Goal: Information Seeking & Learning: Learn about a topic

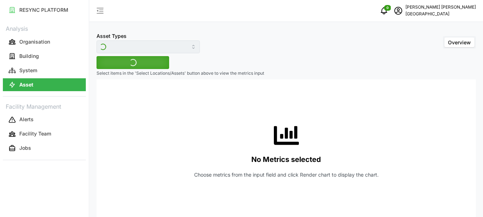
type input "Variable Air Volume Box"
click at [149, 63] on span "Select Locations/Assets" at bounding box center [132, 63] width 59 height 12
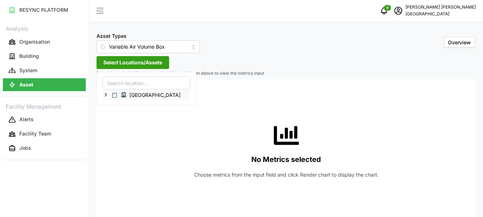
click at [104, 96] on icon at bounding box center [106, 95] width 6 height 6
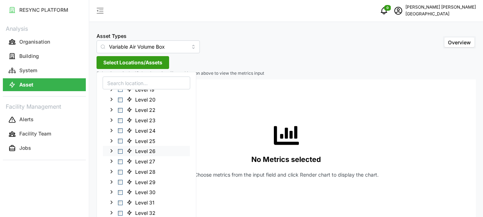
scroll to position [194, 0]
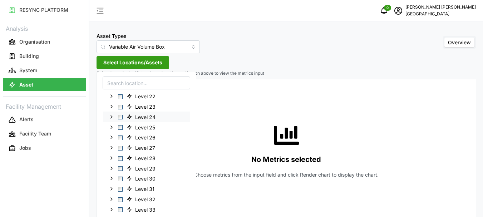
click at [121, 117] on span "Select Level 24" at bounding box center [120, 117] width 5 height 5
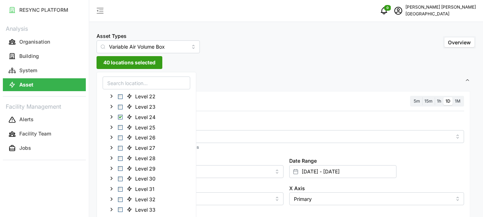
click at [128, 64] on span "40 locations selected" at bounding box center [129, 63] width 52 height 12
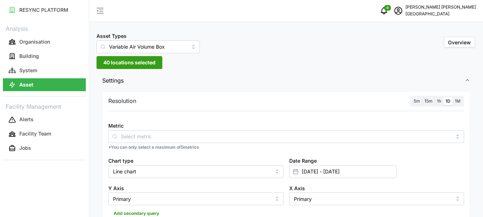
click at [442, 99] on label "1h" at bounding box center [439, 101] width 9 height 8
click at [435, 97] on input "1h" at bounding box center [435, 97] width 0 height 0
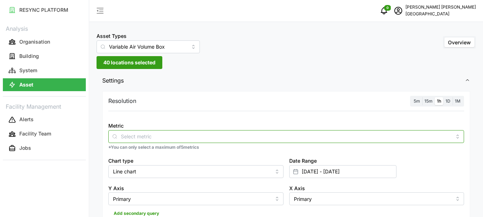
click at [142, 137] on input "Metric" at bounding box center [286, 136] width 331 height 8
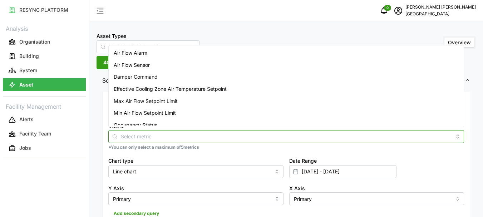
click at [136, 63] on span "Air Flow Sensor" at bounding box center [132, 65] width 36 height 8
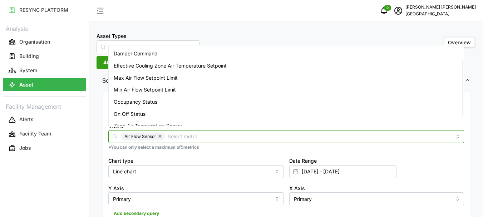
scroll to position [30, 0]
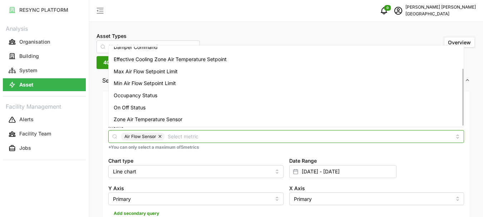
click at [144, 119] on span "Zone Air Temperature Sensor" at bounding box center [148, 120] width 69 height 8
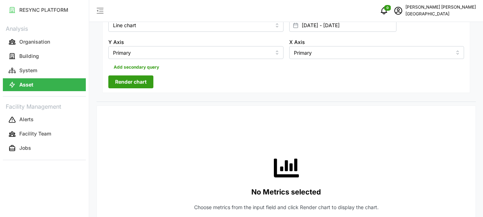
scroll to position [107, 0]
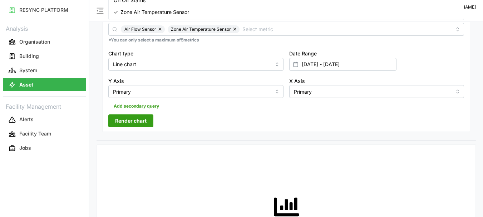
click at [139, 117] on span "Render chart" at bounding box center [130, 121] width 31 height 12
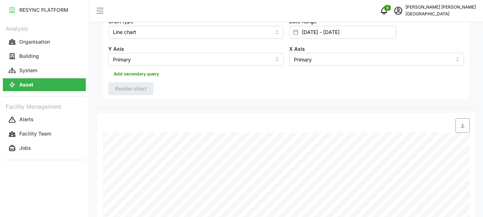
scroll to position [214, 0]
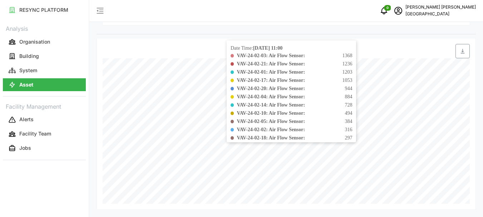
click at [349, 124] on div "VAV-24-02-05: Air Flow Sensor: 384" at bounding box center [295, 122] width 116 height 8
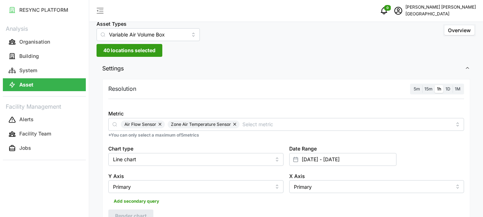
scroll to position [0, 0]
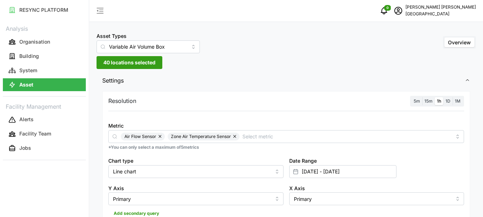
click at [125, 65] on span "40 locations selected" at bounding box center [129, 63] width 52 height 12
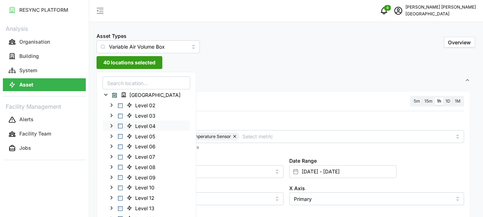
click at [119, 126] on span "Select Level 04" at bounding box center [120, 126] width 5 height 5
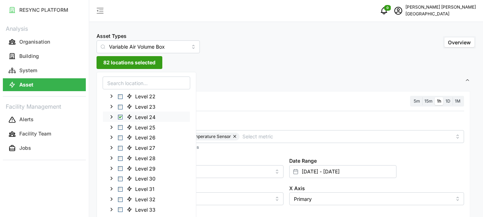
click at [121, 118] on span "Select Level 24" at bounding box center [120, 117] width 5 height 5
click at [318, 87] on span "Settings" at bounding box center [283, 81] width 363 height 18
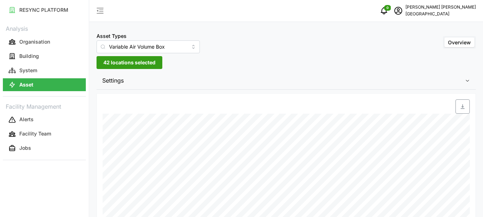
click at [132, 63] on span "42 locations selected" at bounding box center [129, 63] width 52 height 12
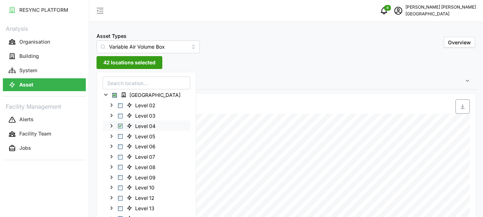
click at [143, 127] on span "Level 04" at bounding box center [145, 126] width 20 height 7
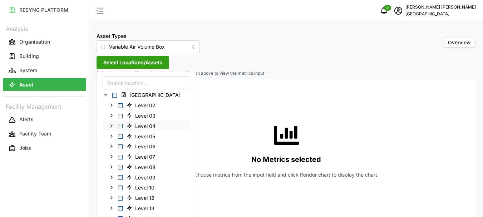
click at [123, 126] on div "Level 04" at bounding box center [146, 126] width 87 height 10
click at [120, 126] on span "Select Level 04" at bounding box center [120, 126] width 5 height 5
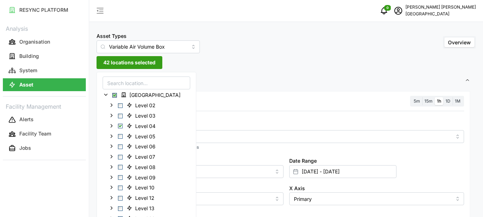
click at [119, 62] on span "42 locations selected" at bounding box center [129, 63] width 52 height 12
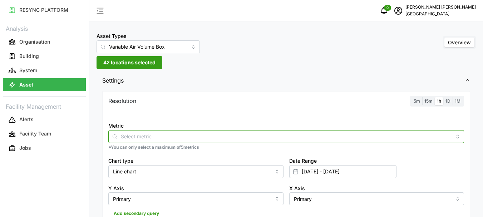
click at [180, 138] on input "Metric" at bounding box center [286, 136] width 331 height 8
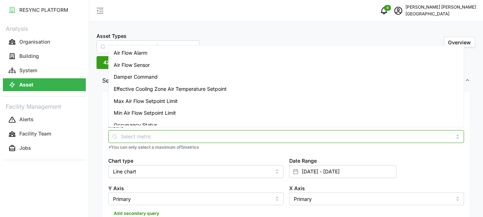
click at [144, 66] on span "Air Flow Sensor" at bounding box center [132, 65] width 36 height 8
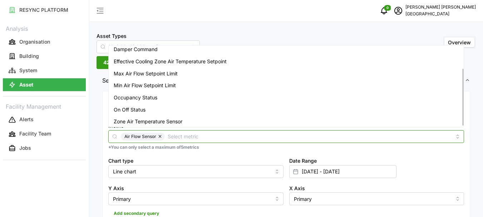
scroll to position [30, 0]
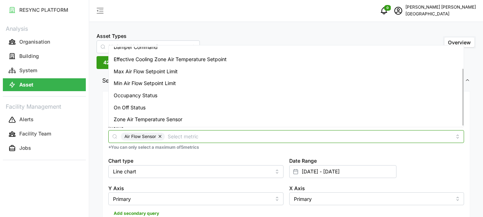
click at [149, 116] on span "Zone Air Temperature Sensor" at bounding box center [148, 120] width 69 height 8
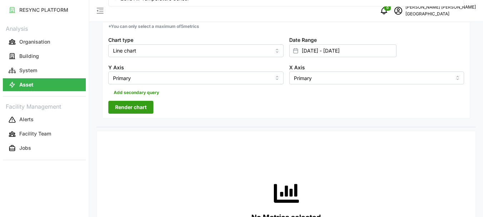
scroll to position [107, 0]
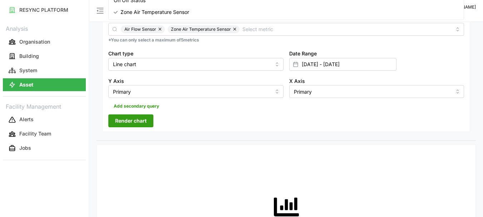
click at [127, 118] on span "Render chart" at bounding box center [130, 121] width 31 height 12
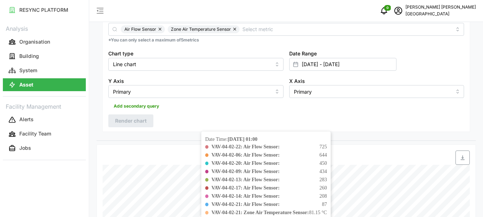
scroll to position [214, 0]
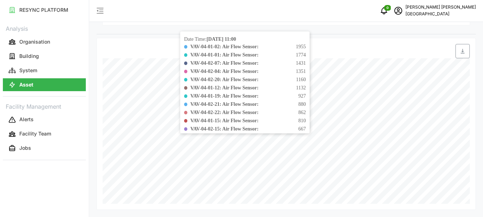
click at [273, 113] on div "VAV-04-02-22: Air Flow Sensor: 862" at bounding box center [248, 113] width 116 height 8
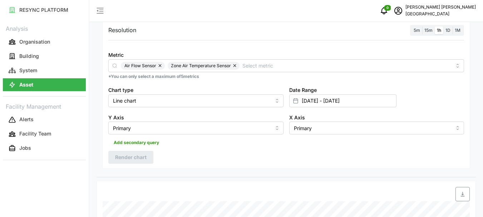
scroll to position [0, 0]
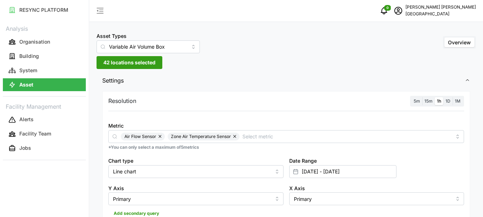
click at [109, 66] on span "42 locations selected" at bounding box center [129, 63] width 52 height 12
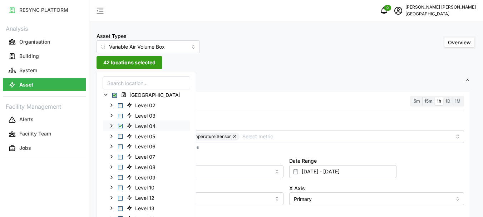
click at [111, 125] on polyline at bounding box center [111, 125] width 1 height 3
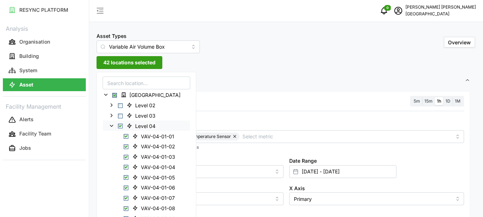
click at [120, 126] on span "Select Level 04" at bounding box center [120, 126] width 5 height 5
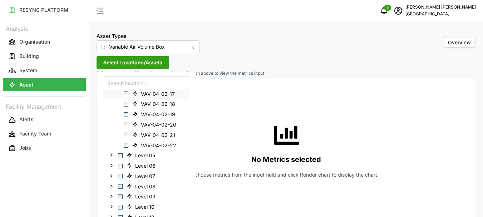
scroll to position [429, 0]
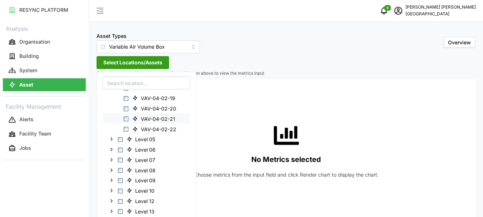
click at [126, 119] on span "Select VAV-04-02-21" at bounding box center [126, 119] width 5 height 5
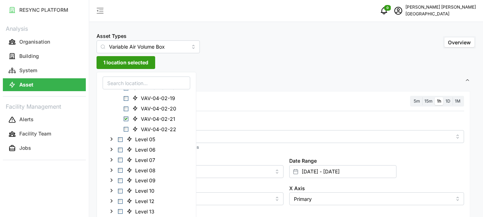
scroll to position [36, 0]
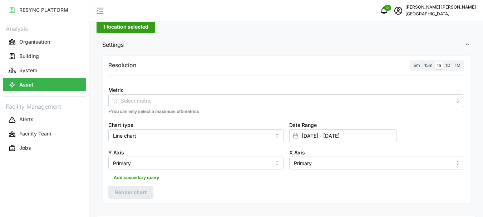
click at [245, 116] on div "Metric *You can only select a maximum of 5 metrics" at bounding box center [287, 100] width 362 height 35
click at [138, 69] on div "Resolution 5m 15m 1h 1D 1M" at bounding box center [286, 65] width 356 height 11
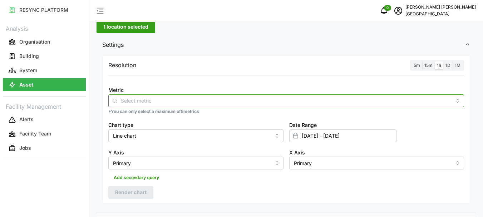
click at [129, 98] on input "Metric" at bounding box center [286, 101] width 331 height 8
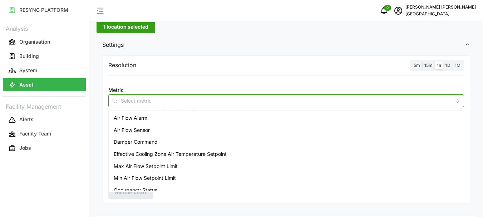
click at [131, 119] on span "Air Flow Alarm" at bounding box center [131, 118] width 34 height 8
click at [134, 128] on span "Air Flow Sensor" at bounding box center [132, 130] width 36 height 8
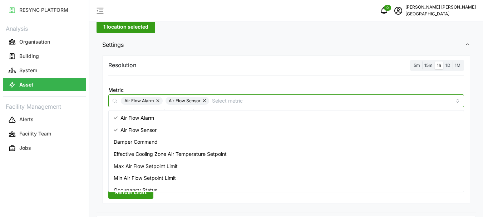
click at [133, 119] on span "Air Flow Alarm" at bounding box center [138, 118] width 34 height 8
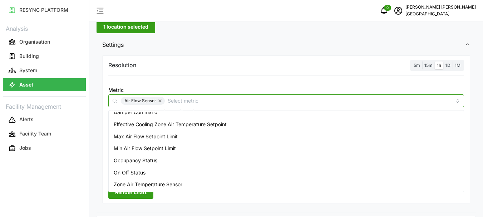
click at [143, 183] on span "Zone Air Temperature Sensor" at bounding box center [148, 185] width 69 height 8
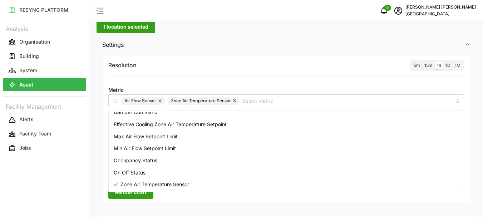
click at [136, 193] on span "Render chart" at bounding box center [130, 192] width 31 height 12
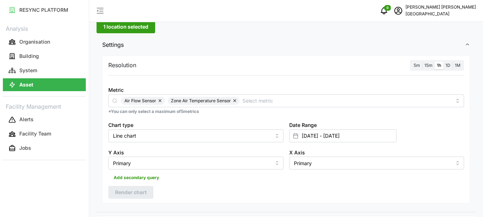
scroll to position [0, 0]
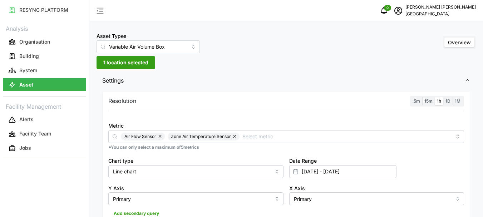
click at [110, 59] on span "1 location selected" at bounding box center [125, 63] width 45 height 12
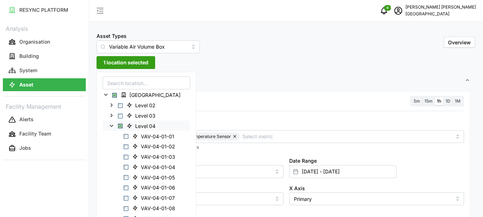
click at [113, 126] on icon at bounding box center [112, 126] width 6 height 6
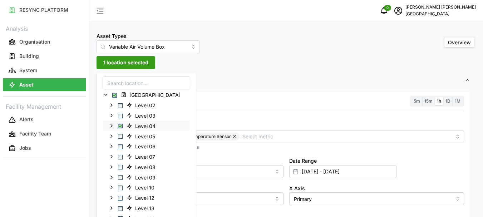
click at [121, 126] on span "Select Level 04" at bounding box center [120, 126] width 5 height 5
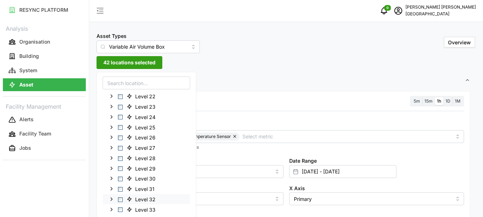
click at [118, 200] on span "Select Level 32" at bounding box center [120, 199] width 5 height 5
click at [113, 200] on icon at bounding box center [112, 199] width 6 height 6
click at [142, 60] on span "82 locations selected" at bounding box center [129, 63] width 52 height 12
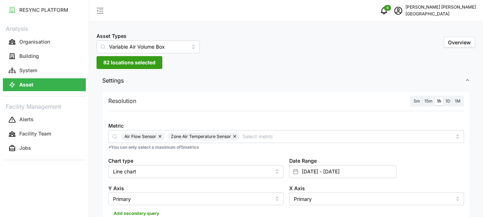
click at [142, 60] on span "82 locations selected" at bounding box center [129, 63] width 52 height 12
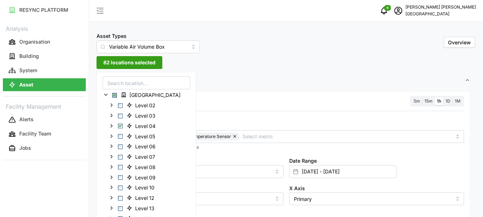
scroll to position [107, 0]
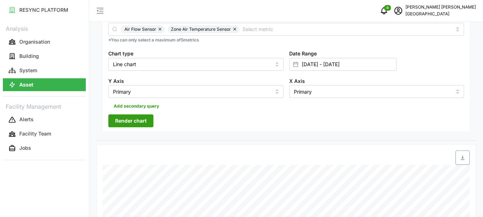
click at [133, 117] on span "Render chart" at bounding box center [130, 121] width 31 height 12
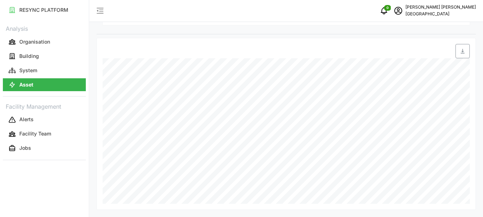
scroll to position [35, 0]
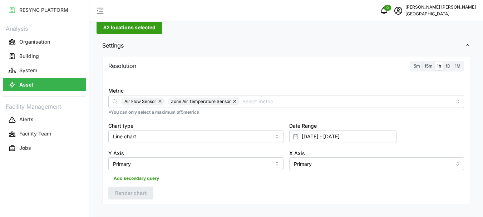
click at [120, 28] on span "82 locations selected" at bounding box center [129, 27] width 52 height 12
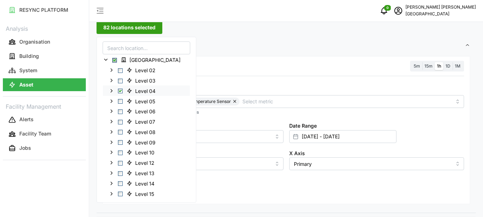
click at [120, 90] on span "Select Level 04" at bounding box center [120, 91] width 5 height 5
click at [122, 29] on span "40 locations selected" at bounding box center [129, 27] width 52 height 12
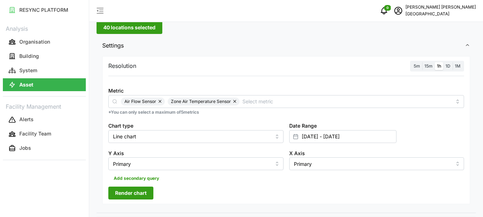
click at [126, 190] on span "Render chart" at bounding box center [130, 193] width 31 height 12
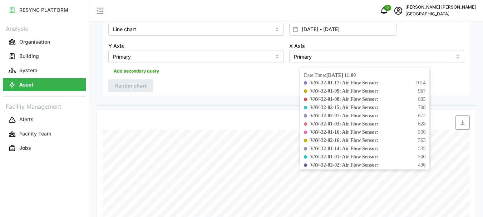
scroll to position [214, 0]
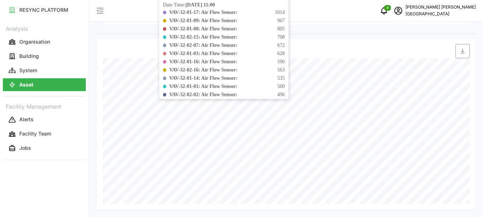
click at [281, 77] on div "VAV-32-01-14: Air Flow Sensor: 535" at bounding box center [227, 78] width 116 height 8
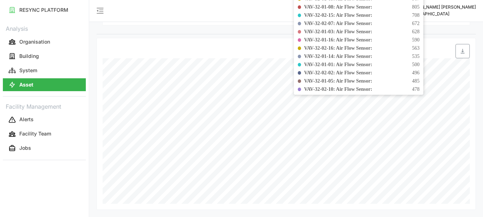
scroll to position [0, 0]
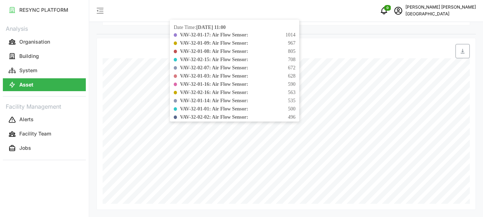
click at [245, 116] on b "VAV-32-02-02: Air Flow Sensor:" at bounding box center [214, 116] width 68 height 5
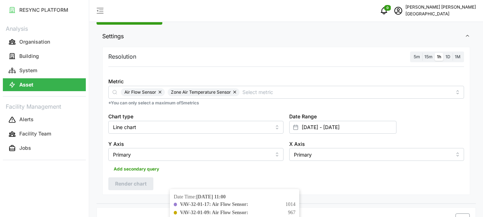
scroll to position [35, 0]
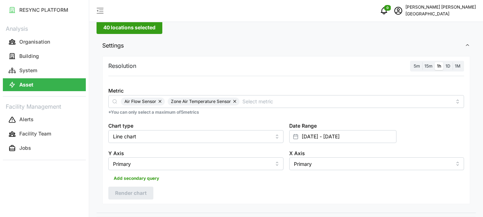
click at [121, 31] on span "40 locations selected" at bounding box center [129, 27] width 52 height 12
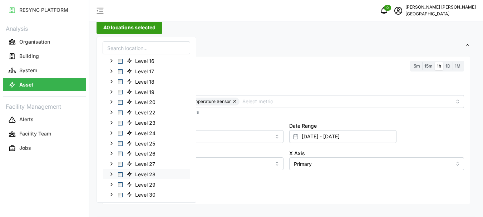
scroll to position [286, 0]
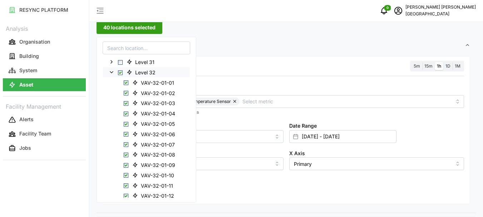
click at [121, 74] on span "Select Level 32" at bounding box center [120, 72] width 5 height 5
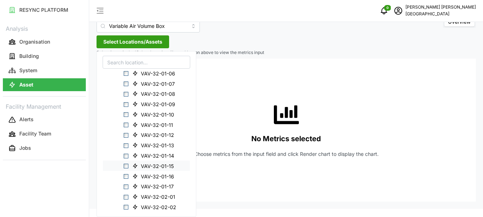
scroll to position [358, 0]
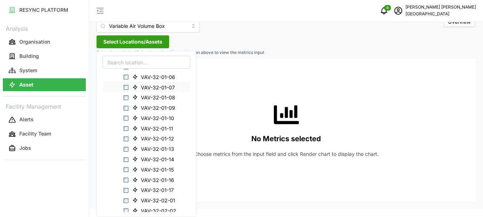
click at [126, 90] on span "Select VAV-32-01-07" at bounding box center [126, 87] width 5 height 5
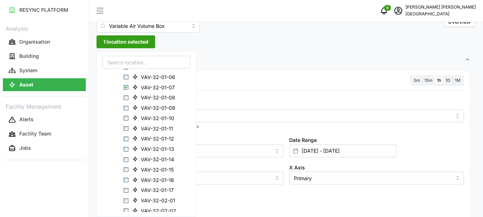
click at [140, 42] on span "1 location selected" at bounding box center [125, 42] width 45 height 12
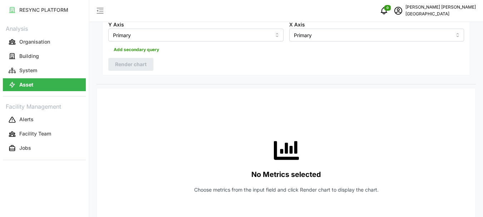
scroll to position [21, 0]
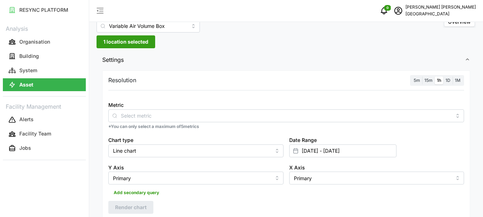
click at [119, 43] on span "1 location selected" at bounding box center [125, 42] width 45 height 12
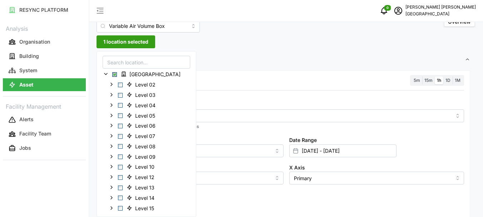
click at [228, 99] on div "Metric *You can only select a maximum of 5 metrics" at bounding box center [287, 115] width 362 height 35
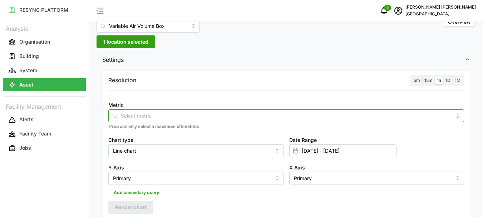
click at [164, 120] on div at bounding box center [286, 115] width 356 height 13
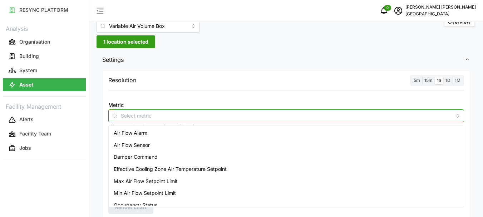
click at [143, 148] on span "Air Flow Sensor" at bounding box center [132, 145] width 36 height 8
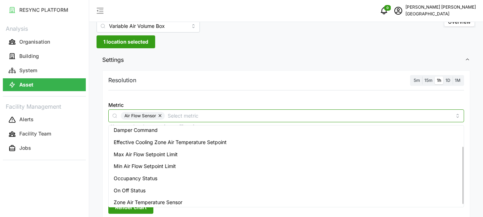
scroll to position [30, 0]
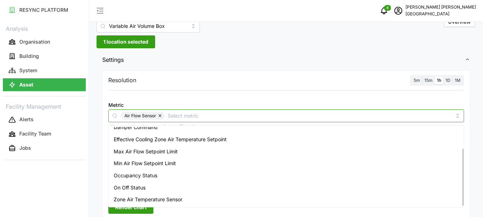
click at [149, 199] on span "Zone Air Temperature Sensor" at bounding box center [148, 200] width 69 height 8
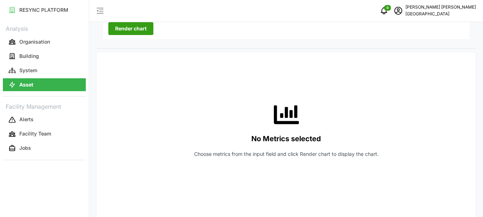
click at [180, 114] on div "No Metrics selected Choose metrics from the input field and click Render chart …" at bounding box center [286, 129] width 356 height 143
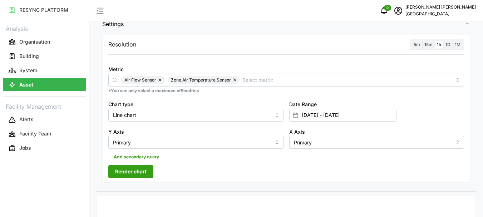
click at [136, 167] on span "Render chart" at bounding box center [130, 172] width 31 height 12
